Goal: Task Accomplishment & Management: Manage account settings

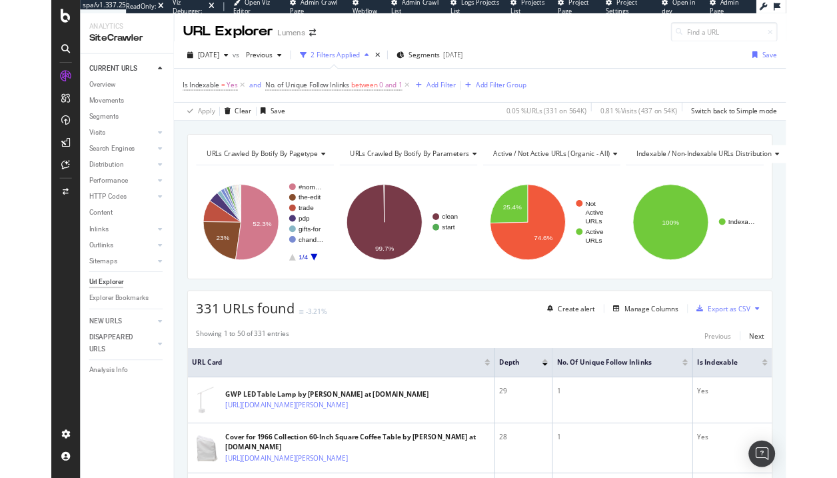
scroll to position [80, 0]
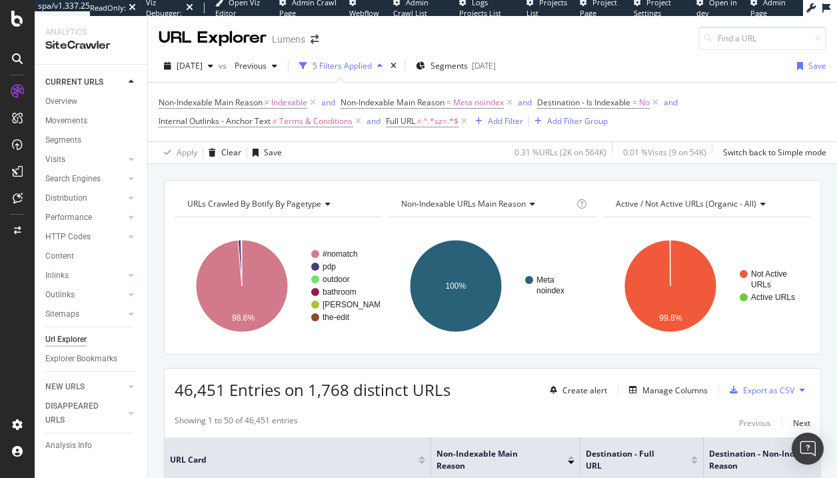
scroll to position [1847, 0]
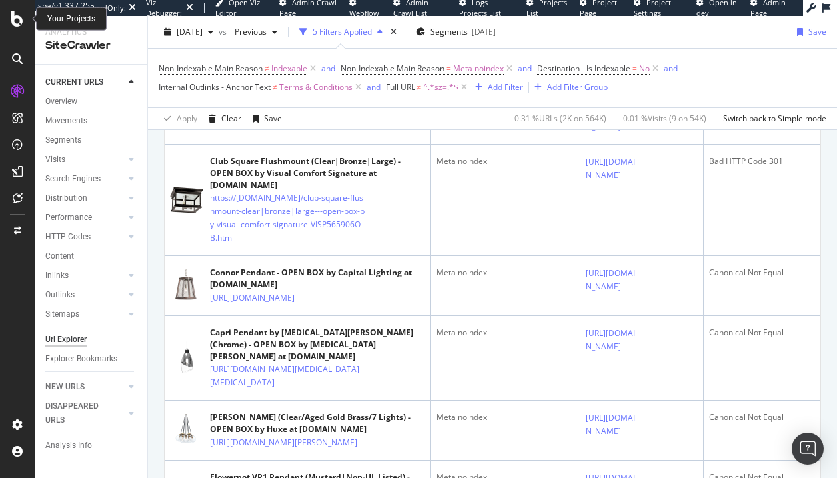
click at [21, 24] on icon at bounding box center [17, 19] width 12 height 16
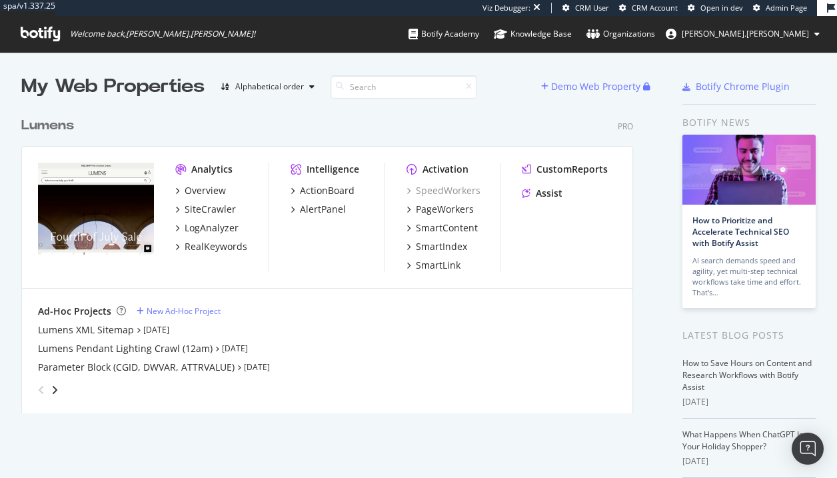
scroll to position [306, 616]
click at [209, 193] on div "Overview" at bounding box center [205, 190] width 41 height 13
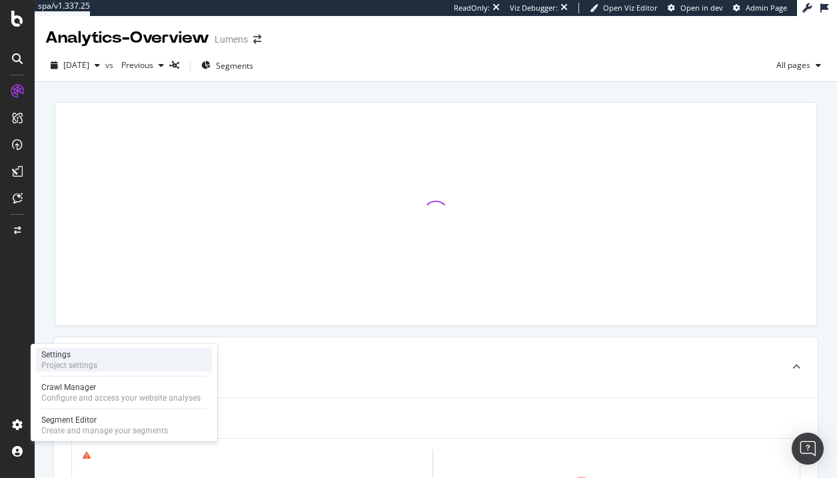
click at [77, 358] on div "Settings" at bounding box center [69, 354] width 56 height 11
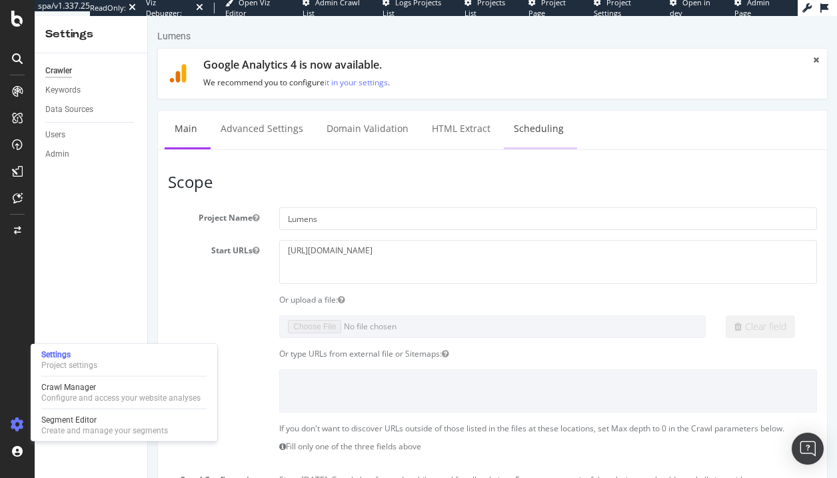
click at [536, 124] on link "Scheduling" at bounding box center [539, 129] width 70 height 37
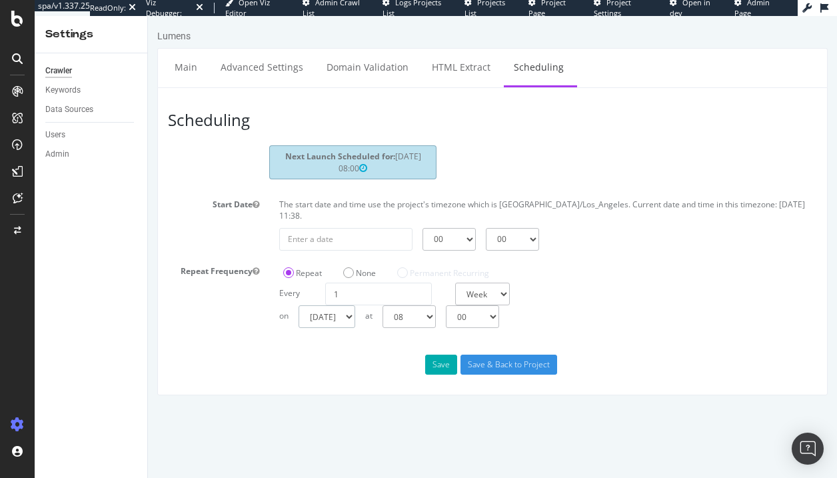
click at [354, 308] on select "Sunday Monday Tuesday Wednesday Thursday Friday Saturday" at bounding box center [326, 316] width 57 height 23
select select "5"
click at [298, 305] on select "Sunday Monday Tuesday Wednesday Thursday Friday Saturday" at bounding box center [326, 316] width 57 height 23
click at [423, 305] on select "00 01 02 03 04 05 06 07 08 09 10 11 12 13 14 15 16 17 18 19 20 21 22 23" at bounding box center [408, 316] width 53 height 23
click at [476, 308] on select "00 15 30 45" at bounding box center [472, 316] width 53 height 23
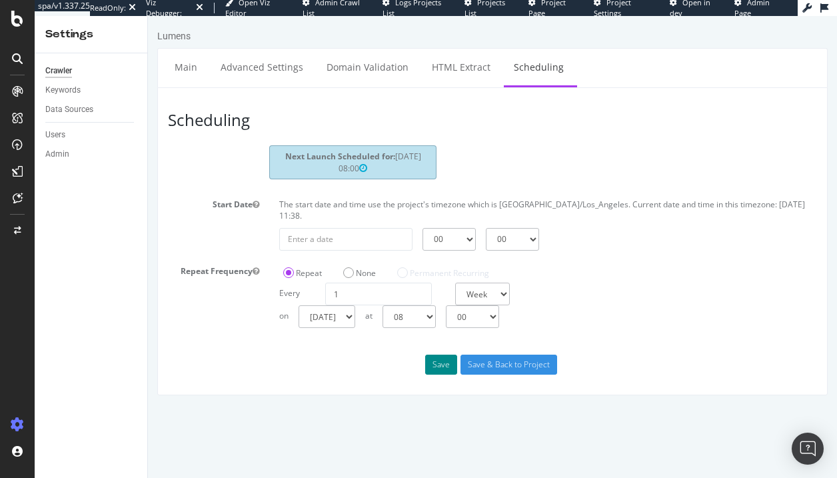
click at [446, 354] on button "Save" at bounding box center [441, 364] width 32 height 20
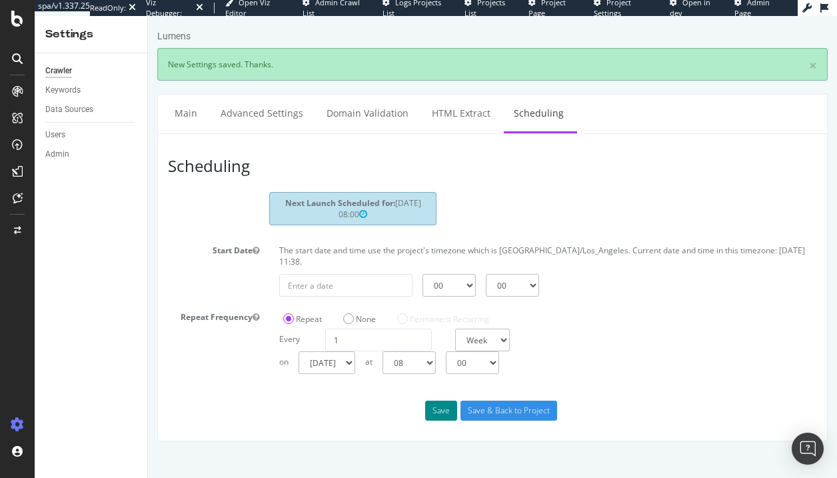
click at [432, 400] on button "Save" at bounding box center [441, 410] width 32 height 20
click at [70, 115] on div "Data Sources" at bounding box center [69, 110] width 48 height 14
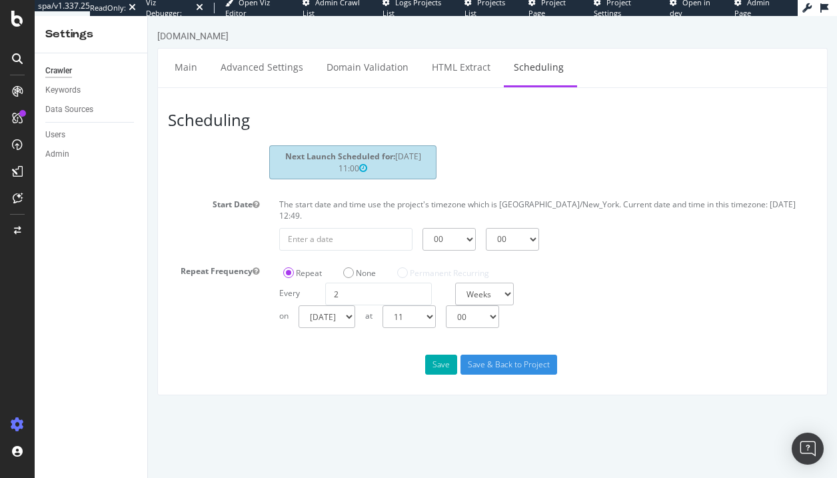
click at [12, 92] on icon at bounding box center [17, 91] width 11 height 11
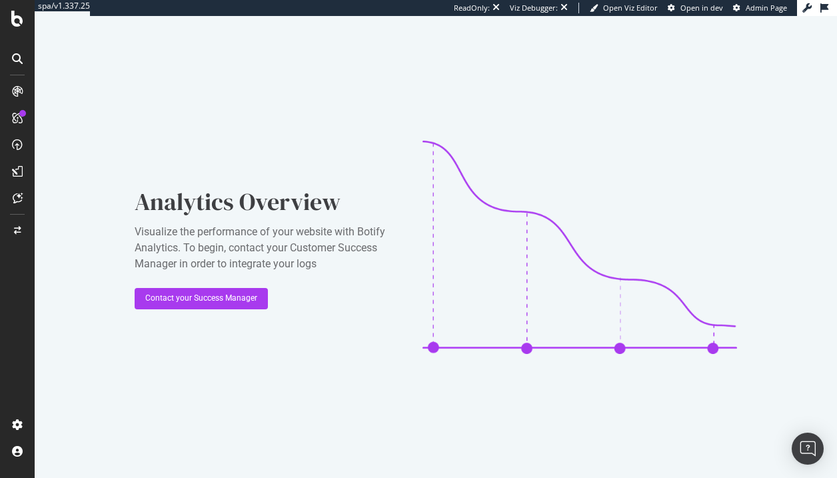
click at [18, 118] on icon at bounding box center [17, 118] width 11 height 11
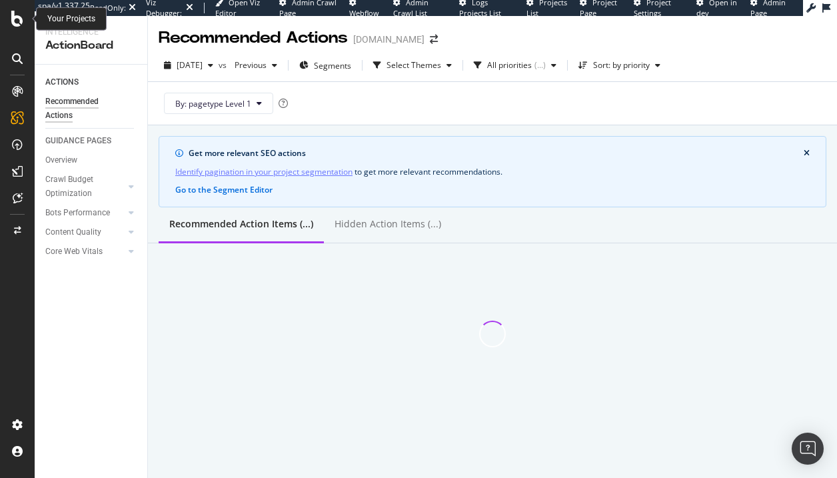
click at [21, 22] on icon at bounding box center [17, 19] width 12 height 16
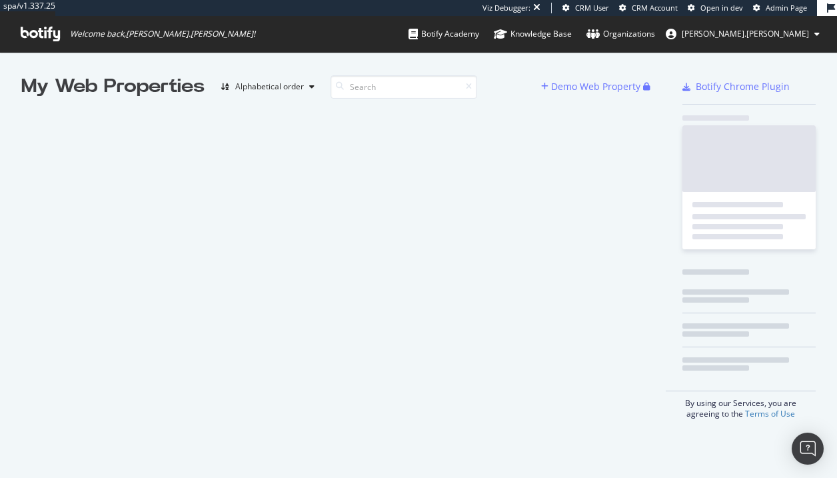
scroll to position [471, 823]
